Goal: Task Accomplishment & Management: Manage account settings

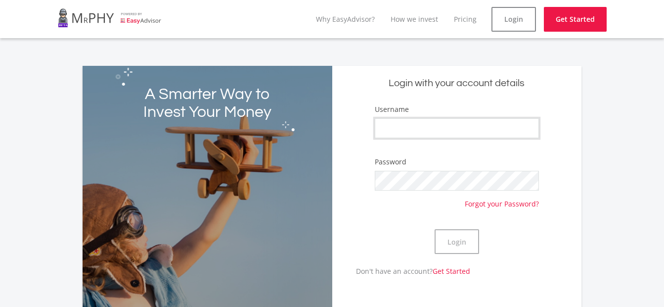
click at [439, 123] on input "Username" at bounding box center [457, 128] width 164 height 20
type input "[PERSON_NAME]"
click at [448, 245] on button "Login" at bounding box center [457, 241] width 45 height 25
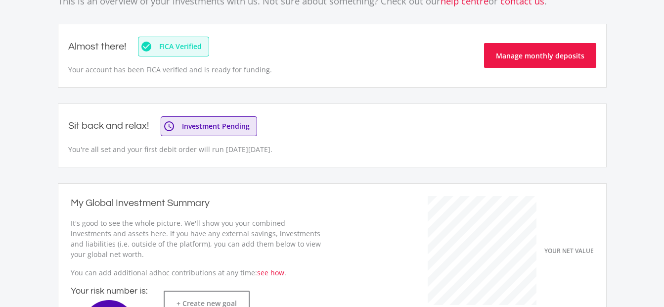
scroll to position [99, 0]
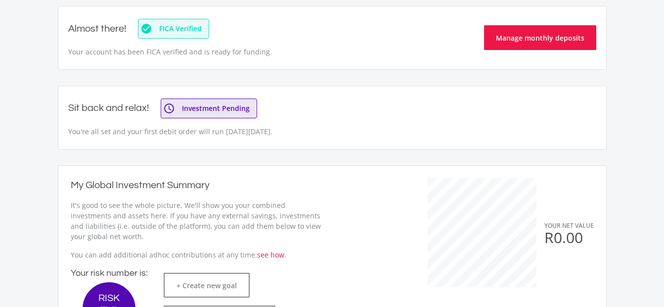
click at [288, 114] on div "Sit back and relax! access_time Investment Pending You're all set and your firs…" at bounding box center [178, 117] width 220 height 38
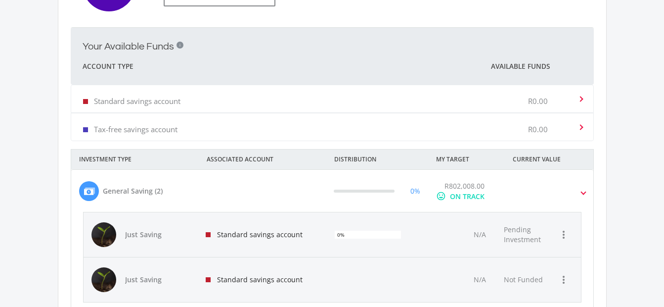
scroll to position [445, 0]
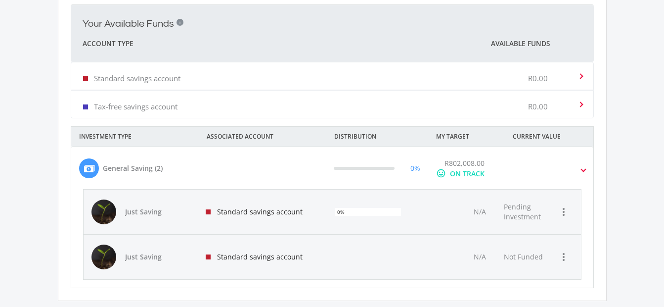
click at [147, 171] on div "General Saving (2)" at bounding box center [133, 168] width 60 height 10
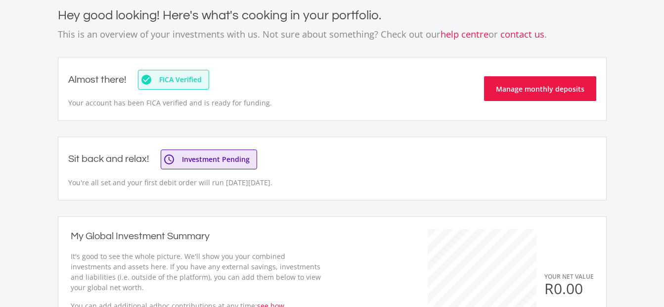
scroll to position [0, 0]
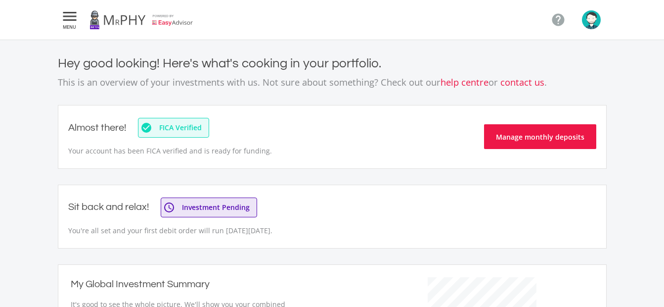
click at [593, 20] on img "button" at bounding box center [591, 19] width 19 height 19
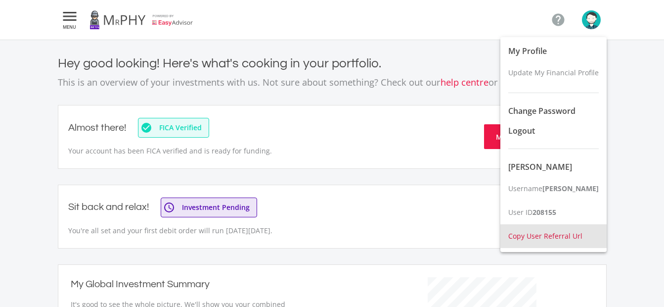
click at [562, 237] on button "Copy User Referral Url" at bounding box center [554, 236] width 106 height 24
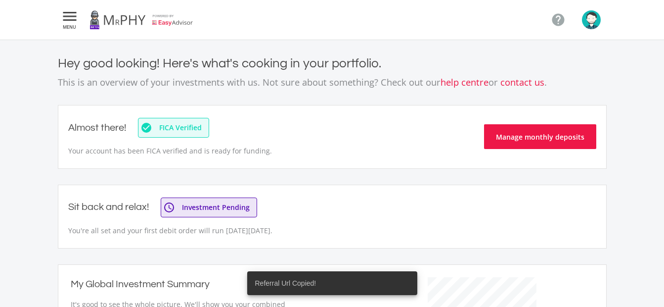
click at [588, 17] on img "button" at bounding box center [591, 19] width 19 height 19
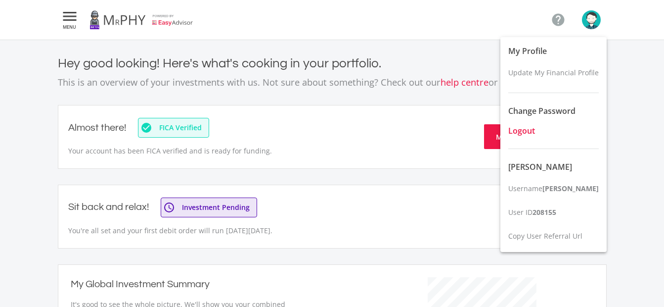
click at [524, 131] on span "Logout" at bounding box center [522, 130] width 27 height 11
